Goal: Task Accomplishment & Management: Manage account settings

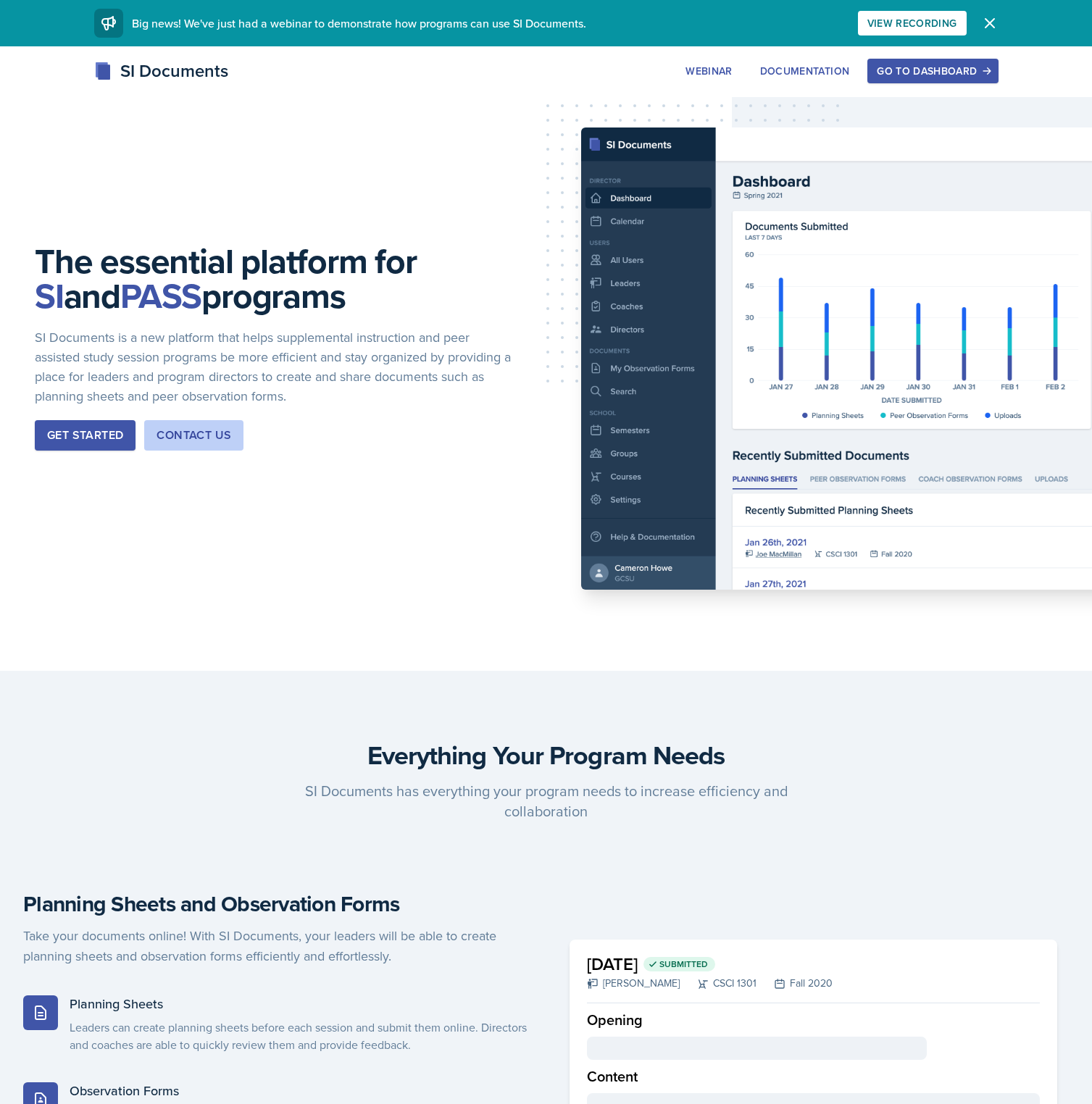
click at [914, 66] on div "Go to Dashboard" at bounding box center [932, 71] width 111 height 12
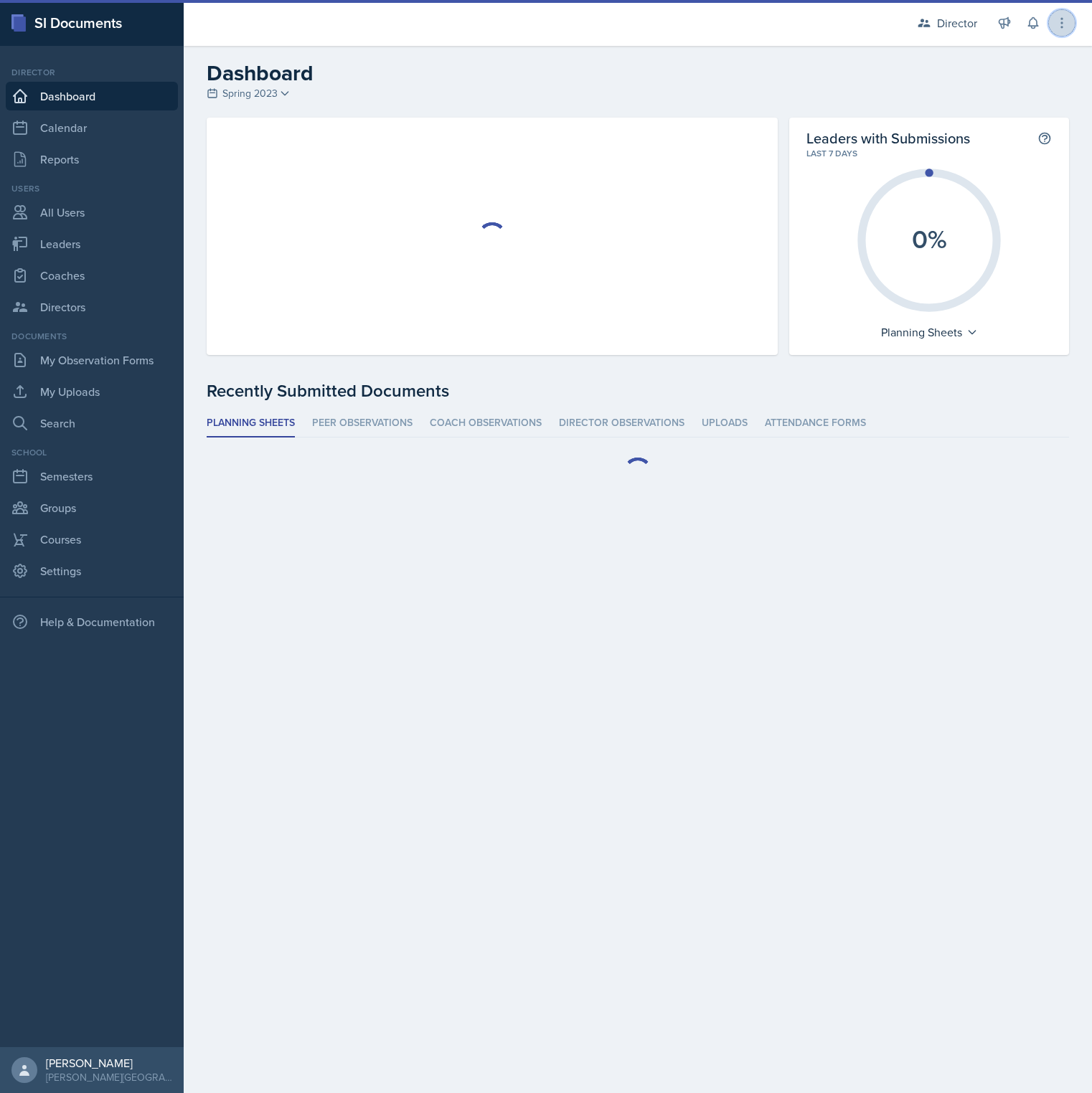
click at [1068, 27] on icon at bounding box center [1062, 22] width 14 height 14
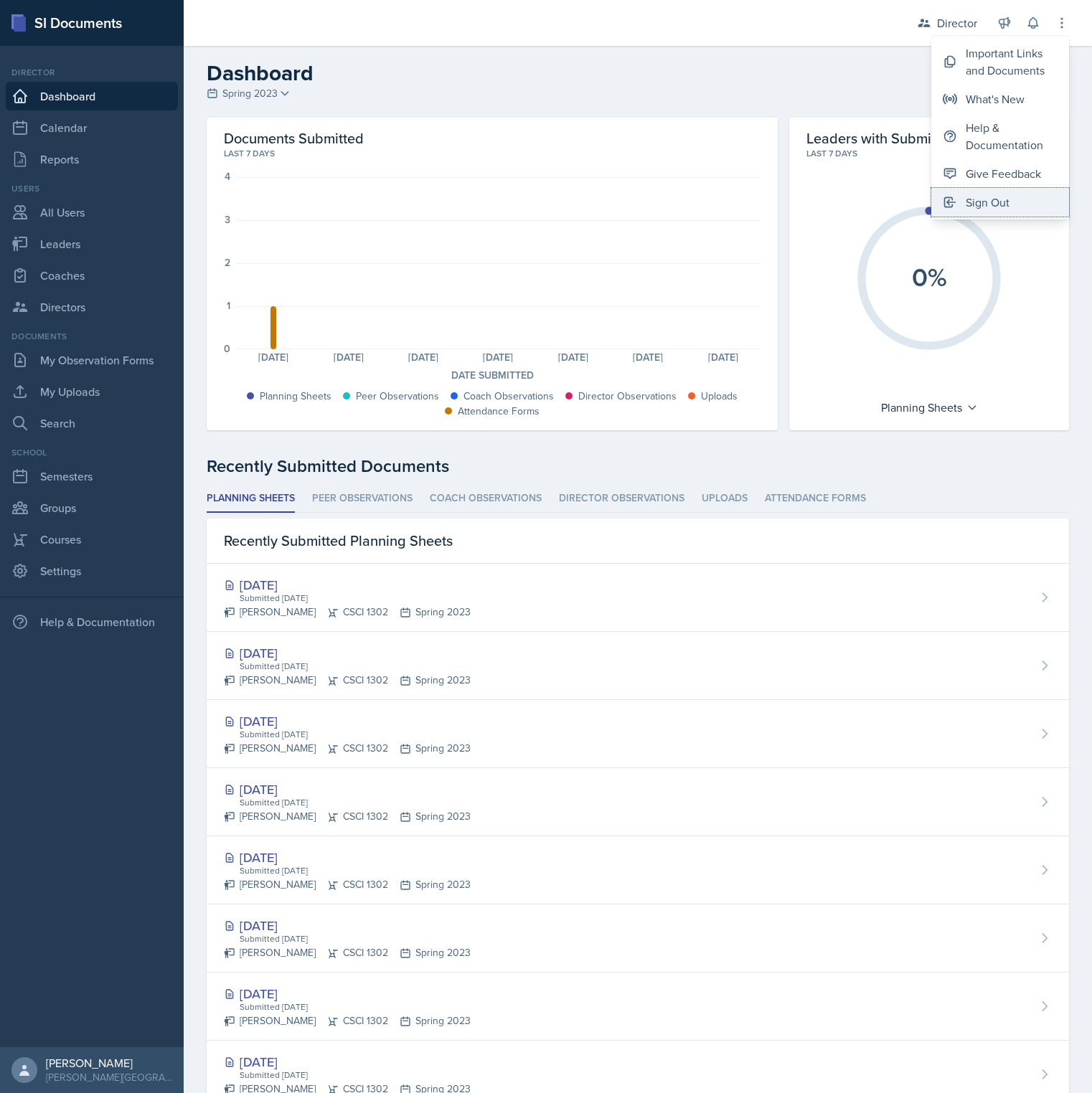
click at [1011, 203] on button "Sign Out" at bounding box center [1000, 202] width 138 height 29
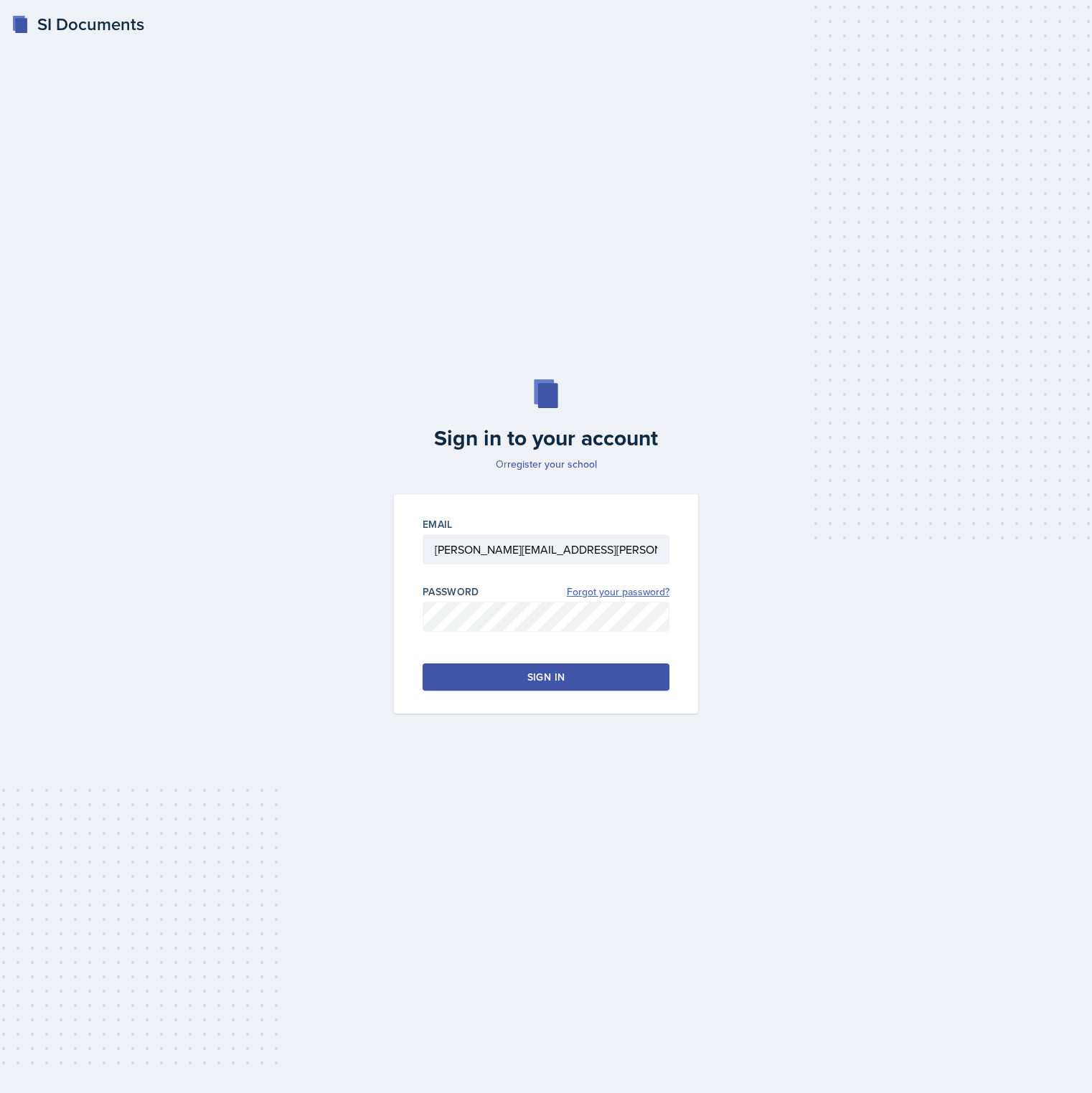
click at [630, 593] on link "Forgot your password?" at bounding box center [618, 592] width 103 height 15
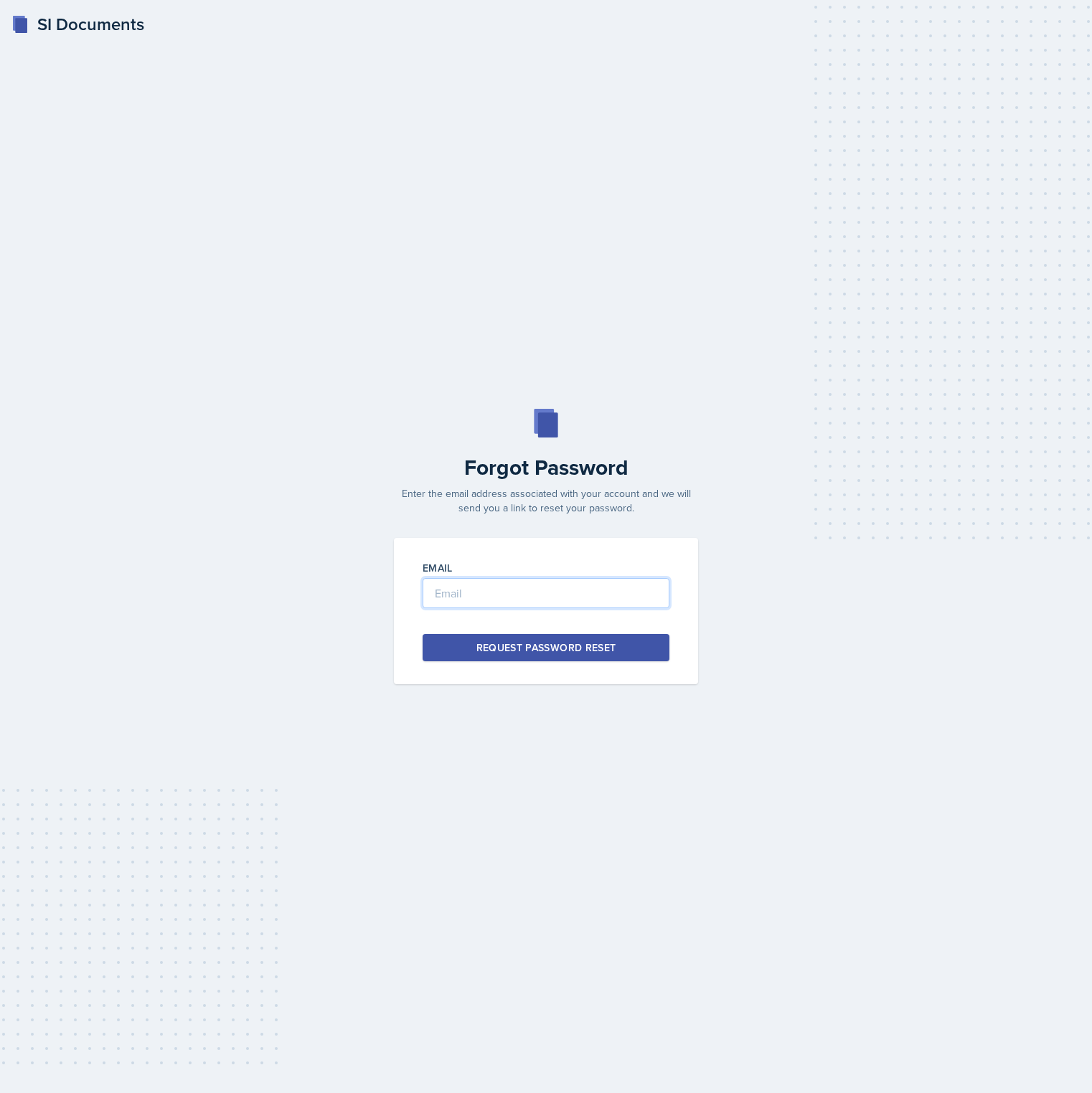
click at [537, 591] on input "email" at bounding box center [546, 593] width 247 height 30
paste input "arich184@students.kennesaw.edu"
click at [544, 589] on input "brian.minter+gcsu@mintechsoftware.com" at bounding box center [546, 593] width 247 height 30
paste input "arich184@students.kennesaw.edu"
type input "arich184@students.kennesaw.edu"
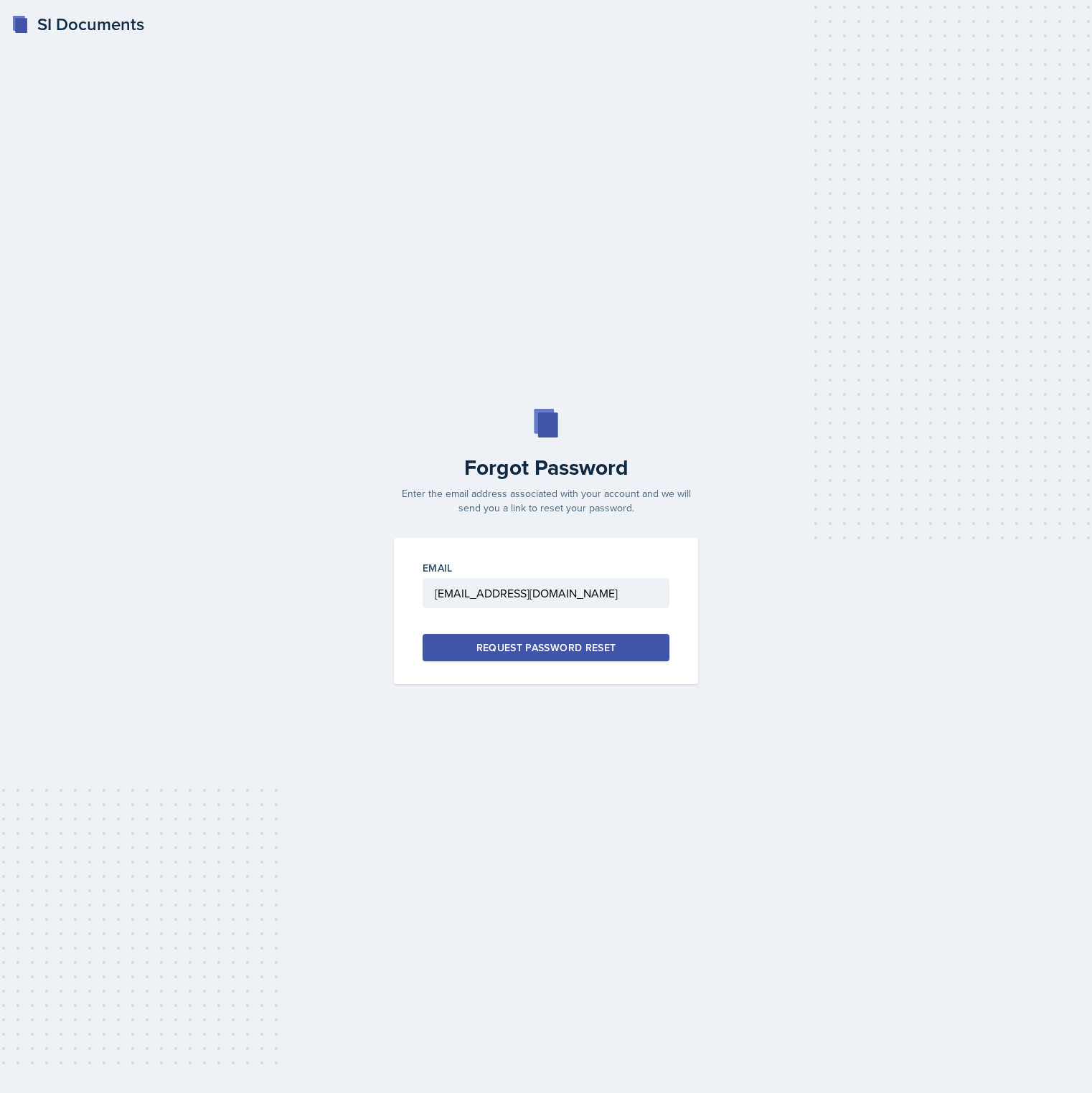
click at [604, 655] on div "Request Password Reset" at bounding box center [546, 647] width 140 height 14
drag, startPoint x: 512, startPoint y: 87, endPoint x: 500, endPoint y: 65, distance: 25.1
click at [512, 87] on div "SI Documents Forgot Password Enter the email address associated with your accou…" at bounding box center [546, 546] width 1092 height 1093
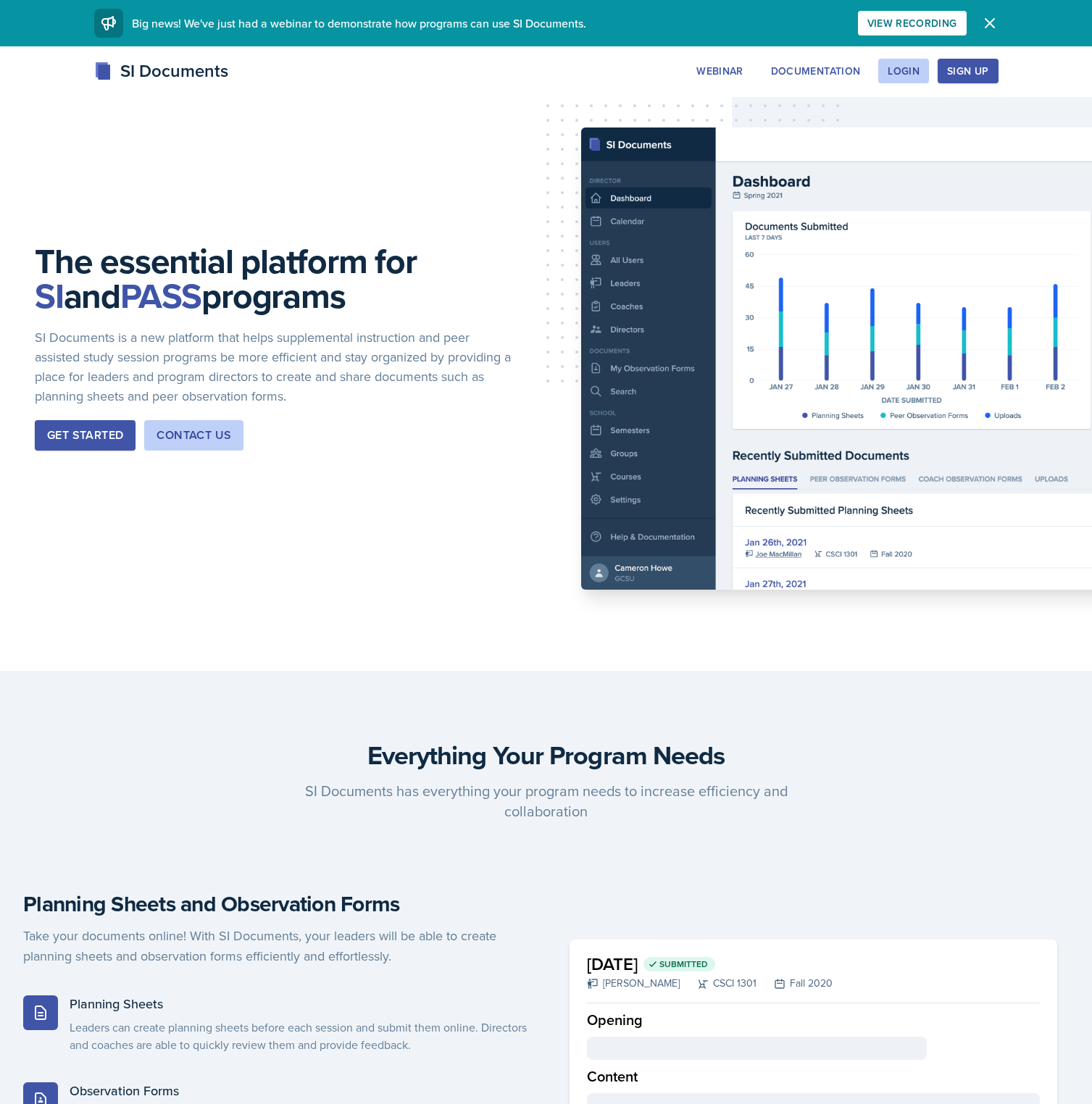
click at [923, 756] on h3 "Everything Your Program Needs" at bounding box center [546, 754] width 1046 height 29
click at [928, 66] on button "Login" at bounding box center [904, 71] width 51 height 25
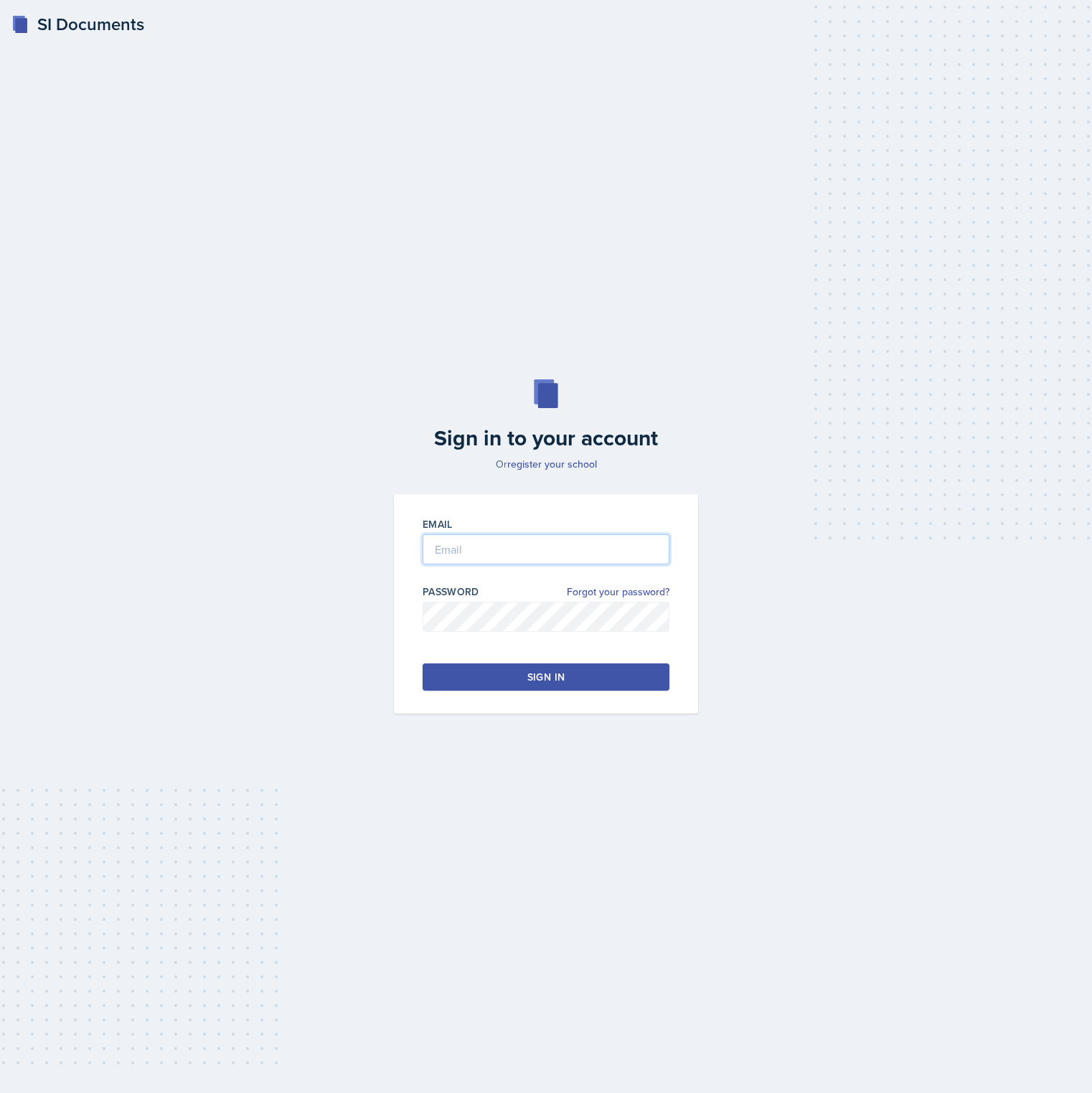
type input "brian.minter+gcsu@mintechsoftware.com"
click at [641, 596] on link "Forgot your password?" at bounding box center [618, 592] width 103 height 15
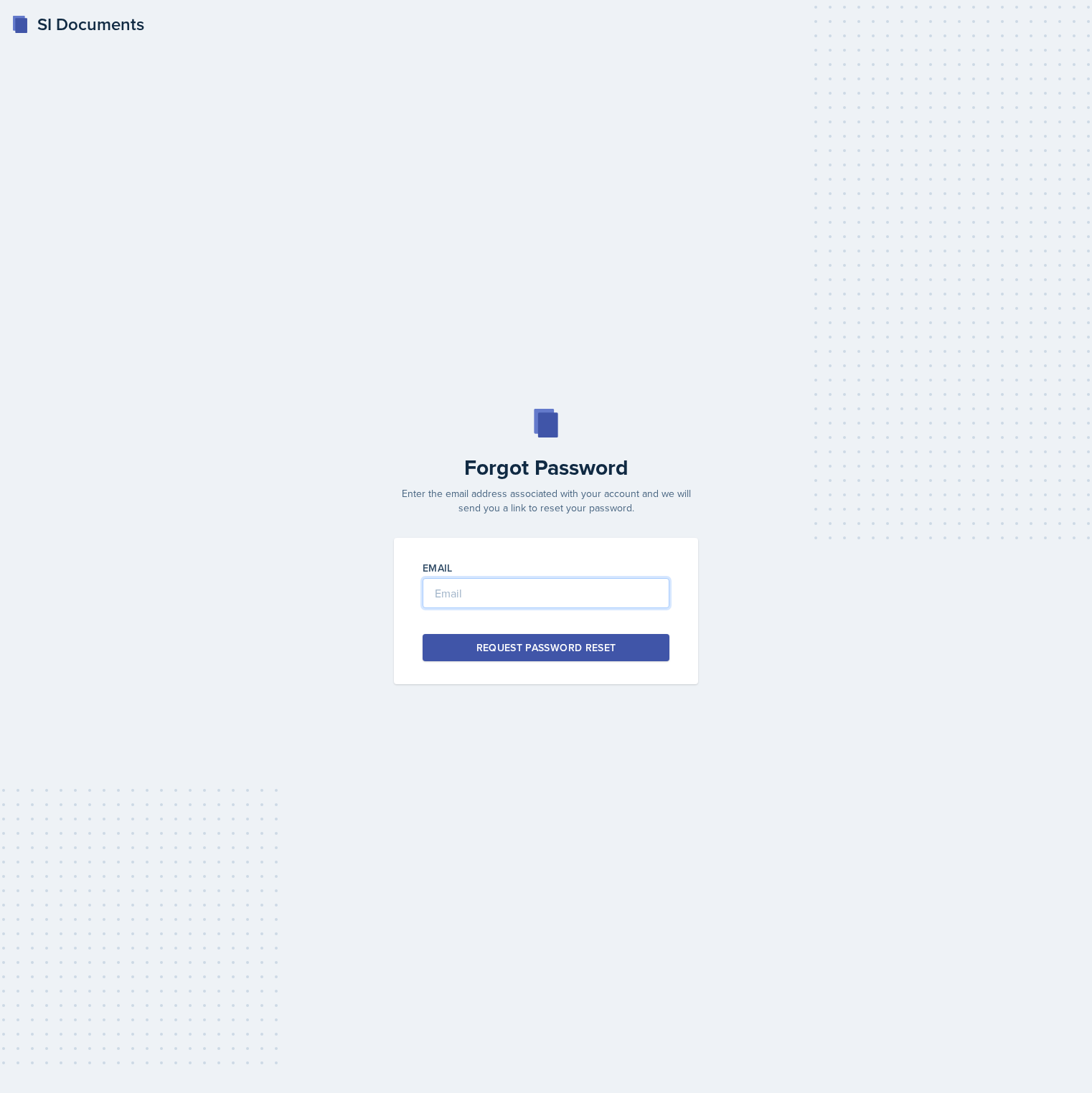
click at [533, 600] on input "email" at bounding box center [546, 593] width 247 height 30
click at [539, 591] on input "email" at bounding box center [546, 593] width 247 height 30
type input "brian.minter25@gmail.com"
click at [422, 634] on button "Request Password Reset" at bounding box center [546, 647] width 247 height 27
